Goal: Find specific page/section: Find specific page/section

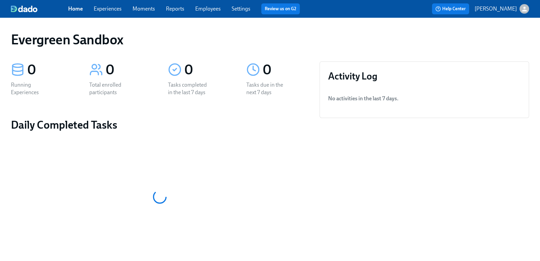
click at [522, 10] on icon "button" at bounding box center [524, 8] width 5 height 5
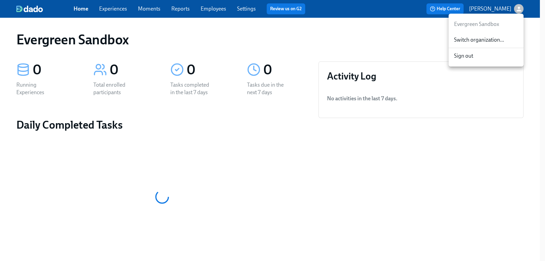
click at [498, 40] on span "Switch organization..." at bounding box center [486, 40] width 64 height 8
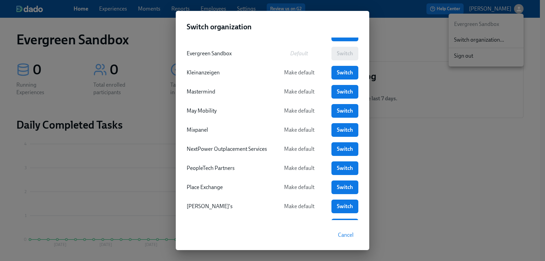
scroll to position [134, 0]
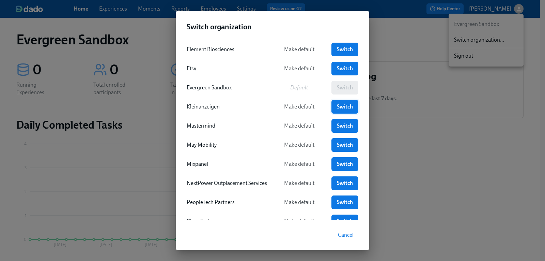
click at [339, 106] on span "Switch" at bounding box center [345, 106] width 17 height 7
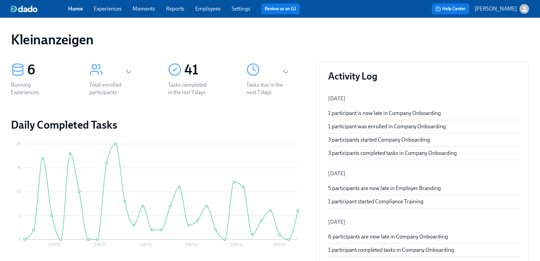
click at [246, 9] on link "Settings" at bounding box center [241, 8] width 19 height 6
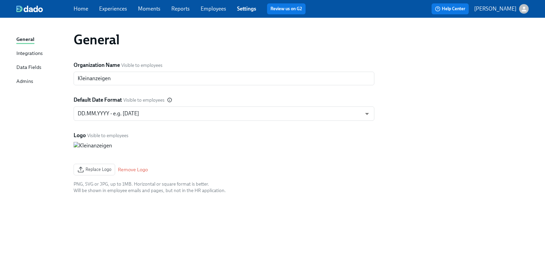
click at [216, 9] on link "Employees" at bounding box center [214, 8] width 26 height 6
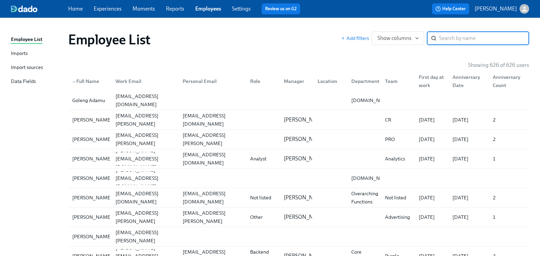
click at [31, 67] on div "Import sources" at bounding box center [27, 67] width 32 height 9
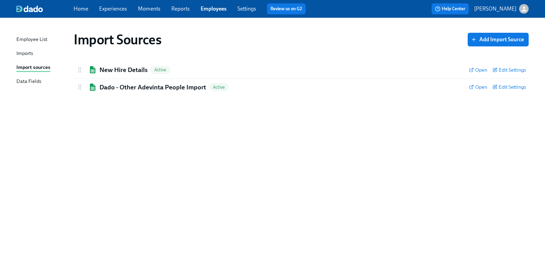
click at [528, 8] on icon "button" at bounding box center [524, 8] width 7 height 7
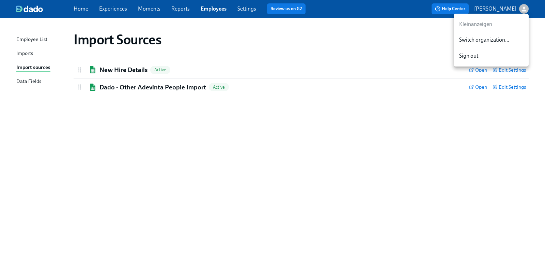
click at [506, 38] on span "Switch organization..." at bounding box center [492, 40] width 64 height 8
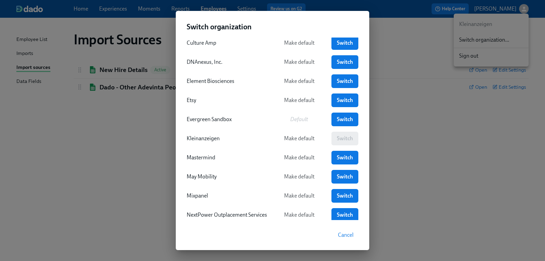
scroll to position [136, 0]
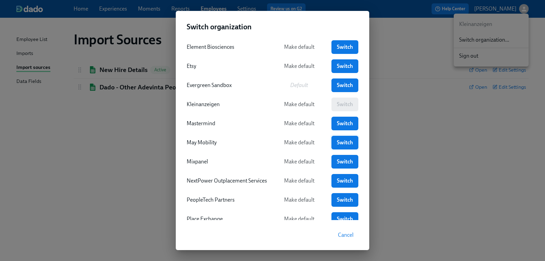
click at [341, 141] on span "Switch" at bounding box center [345, 142] width 17 height 7
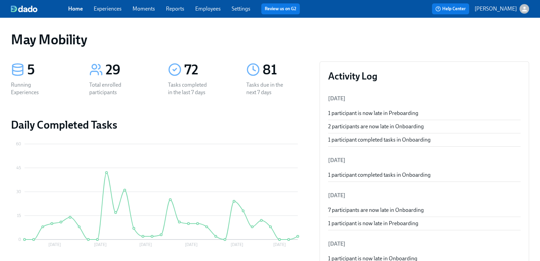
click at [118, 10] on link "Experiences" at bounding box center [108, 8] width 28 height 6
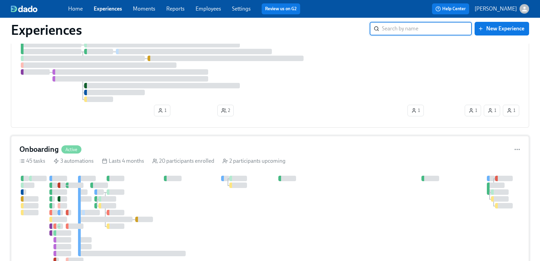
scroll to position [102, 0]
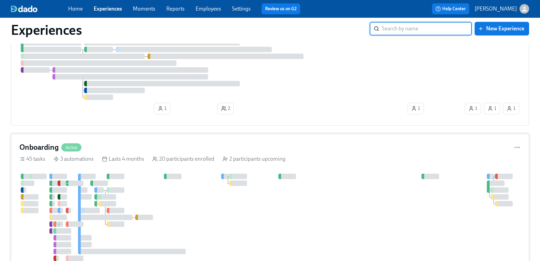
click at [47, 145] on h4 "Onboarding" at bounding box center [38, 147] width 39 height 10
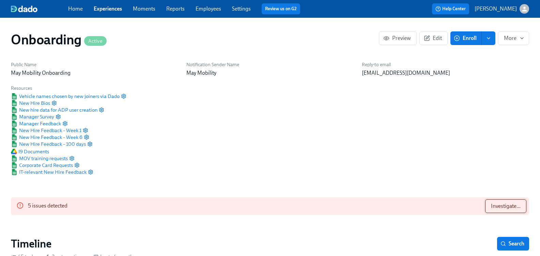
click at [491, 203] on span "Investigate..." at bounding box center [506, 206] width 30 height 7
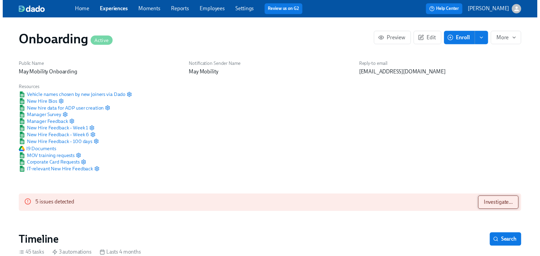
scroll to position [0, 2906]
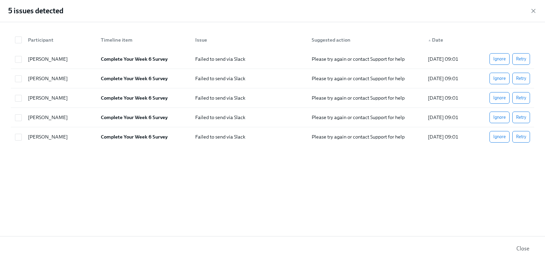
click at [538, 10] on div "5 issues detected" at bounding box center [272, 11] width 545 height 22
click at [530, 12] on icon "button" at bounding box center [533, 11] width 7 height 7
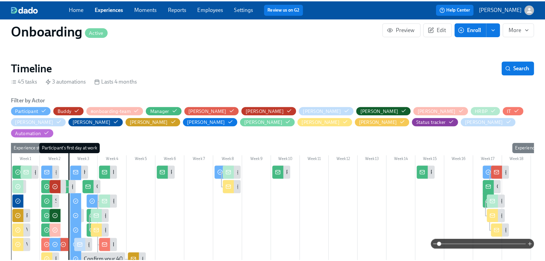
scroll to position [136, 0]
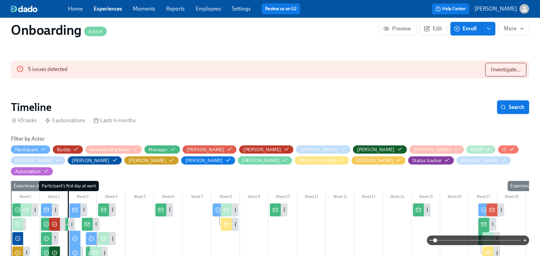
click at [508, 109] on span "Search" at bounding box center [513, 107] width 23 height 7
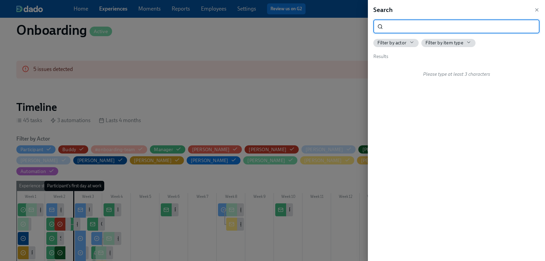
click at [392, 23] on input "search" at bounding box center [463, 27] width 154 height 14
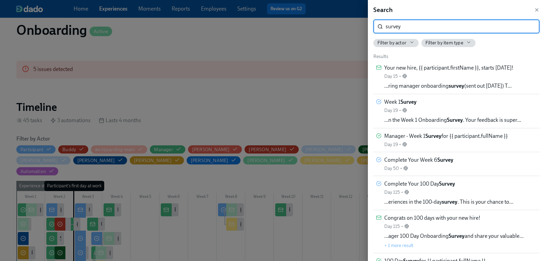
click at [386, 24] on input "survey" at bounding box center [463, 27] width 154 height 14
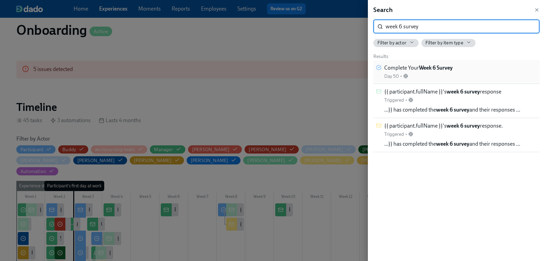
type input "week 6 survey"
click at [430, 68] on strong "Week 6 Survey" at bounding box center [436, 67] width 34 height 6
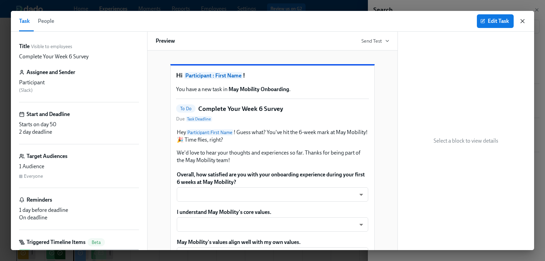
click at [521, 22] on icon "button" at bounding box center [523, 21] width 7 height 7
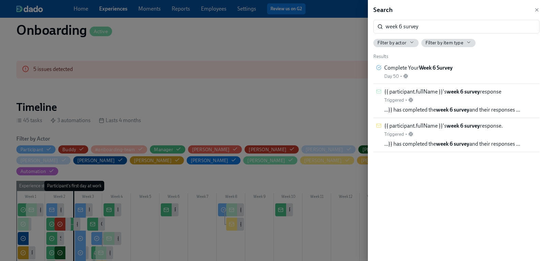
click at [151, 13] on div at bounding box center [272, 130] width 545 height 261
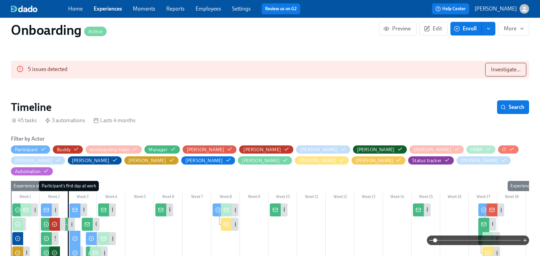
click at [521, 9] on icon "button" at bounding box center [524, 8] width 7 height 7
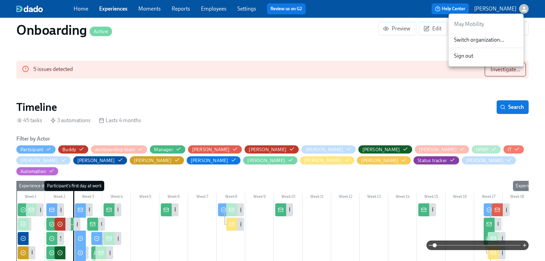
click at [472, 41] on span "Switch organization..." at bounding box center [486, 40] width 64 height 8
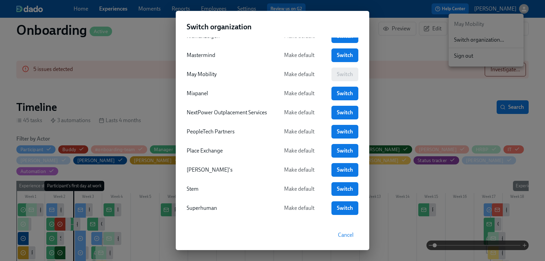
scroll to position [239, 0]
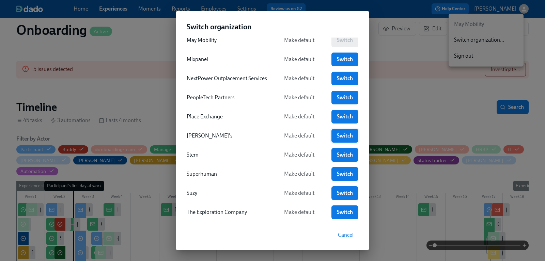
click at [344, 137] on span "Switch" at bounding box center [345, 135] width 17 height 7
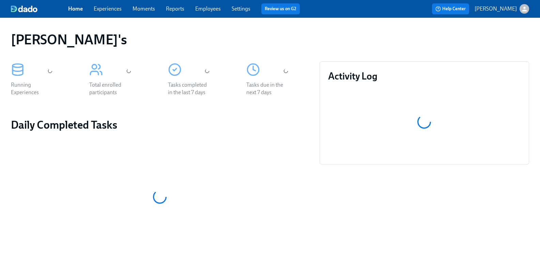
click at [217, 9] on link "Employees" at bounding box center [208, 8] width 26 height 6
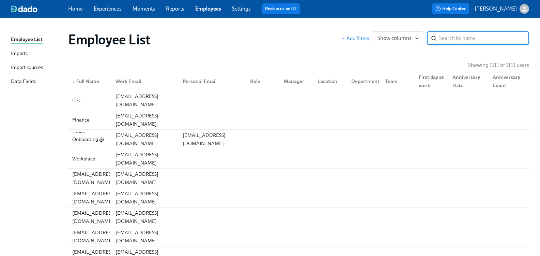
paste input "Retail Change People Ops"
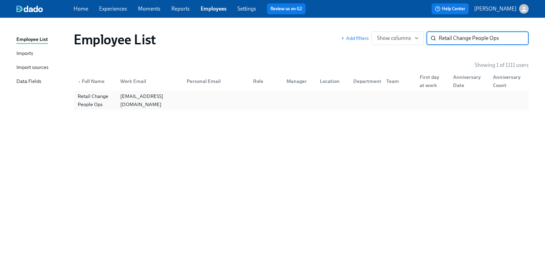
type input "Retail Change People Ops"
click at [93, 96] on div "Retail Change People Ops" at bounding box center [95, 100] width 40 height 16
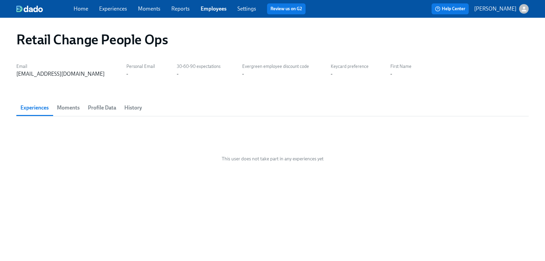
click at [134, 109] on span "History" at bounding box center [133, 108] width 18 height 10
